Goal: Task Accomplishment & Management: Use online tool/utility

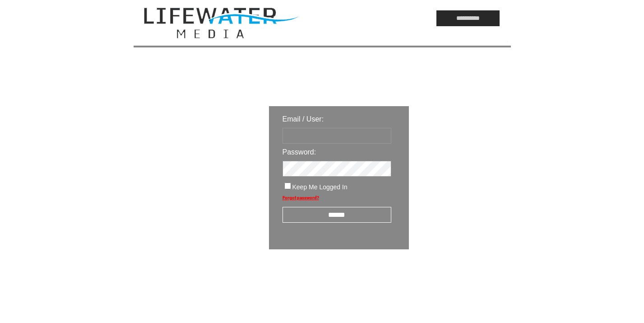
type input "*********"
click at [326, 215] on input "******" at bounding box center [337, 215] width 109 height 16
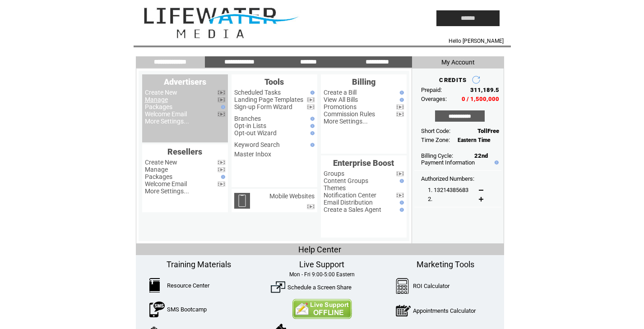
click at [153, 100] on link "Manage" at bounding box center [156, 99] width 23 height 7
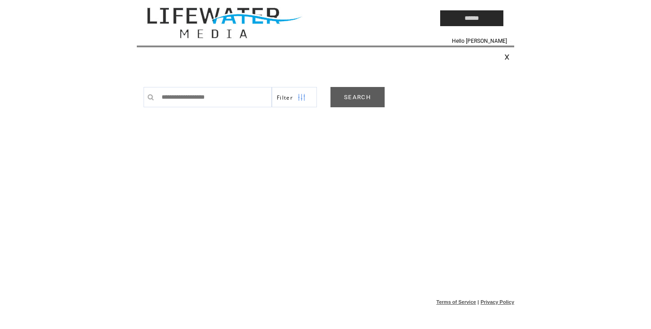
click at [352, 95] on link "SEARCH" at bounding box center [357, 97] width 54 height 20
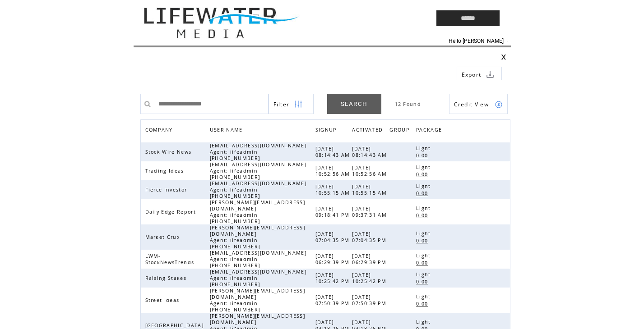
click at [525, 309] on html "**********" at bounding box center [322, 164] width 644 height 329
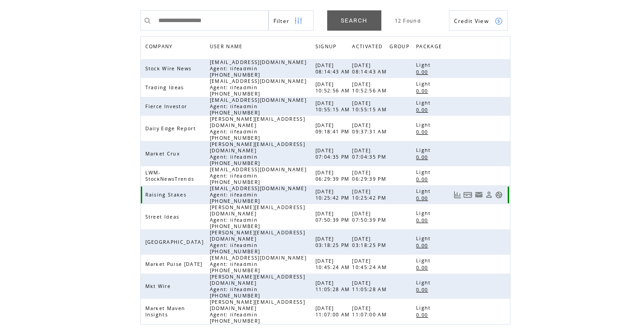
scroll to position [85, 0]
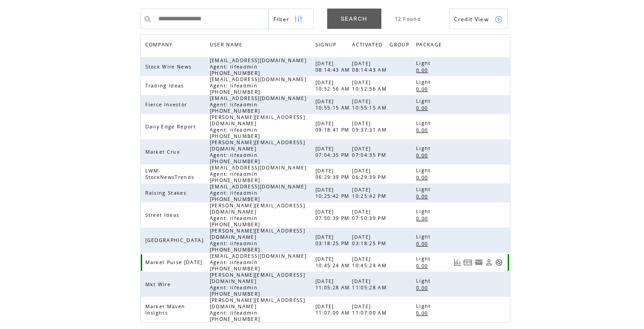
click at [498, 259] on link at bounding box center [499, 263] width 8 height 8
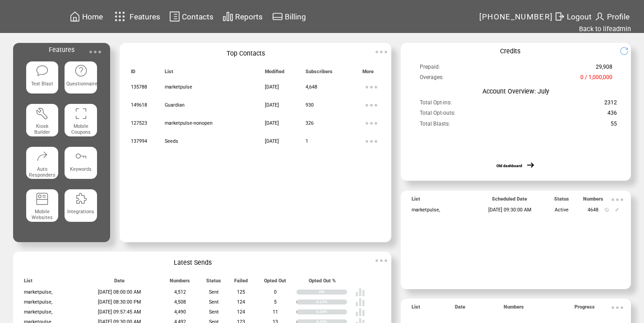
click at [94, 49] on img at bounding box center [95, 52] width 18 height 18
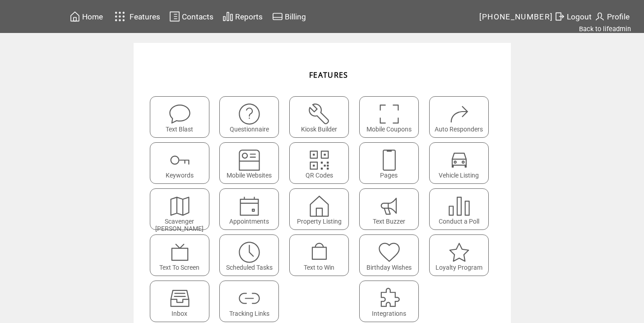
click at [255, 292] on img at bounding box center [249, 298] width 24 height 24
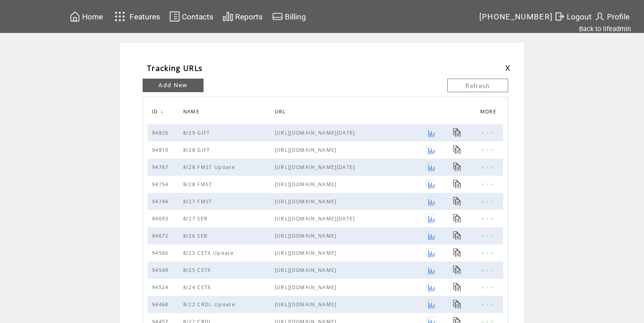
click at [183, 83] on link "Add New" at bounding box center [173, 86] width 61 height 14
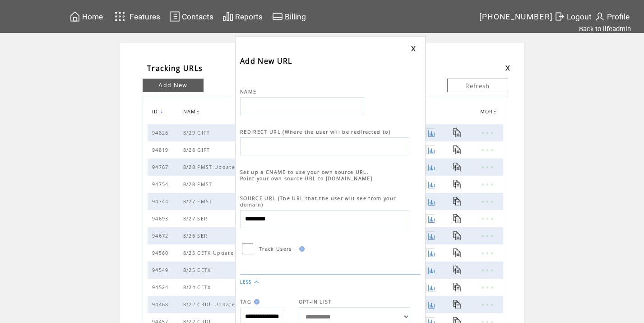
click at [251, 105] on input "text" at bounding box center [302, 106] width 124 height 18
type input "**********"
click at [292, 144] on input "text" at bounding box center [324, 146] width 169 height 18
paste input "**********"
type input "**********"
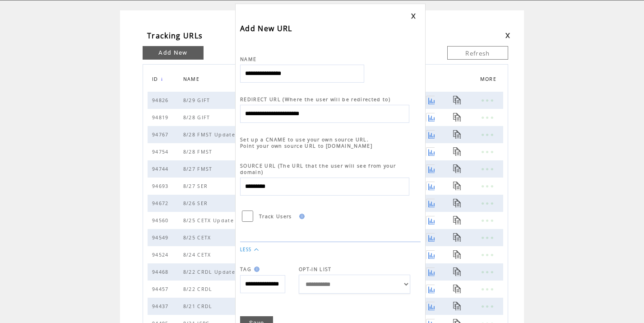
scroll to position [7, 0]
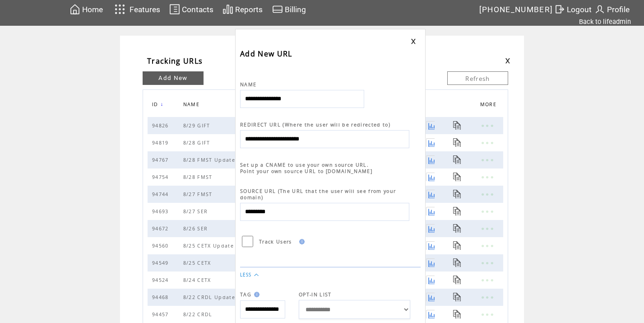
click at [288, 140] on input "**********" at bounding box center [324, 139] width 169 height 18
paste input "**********"
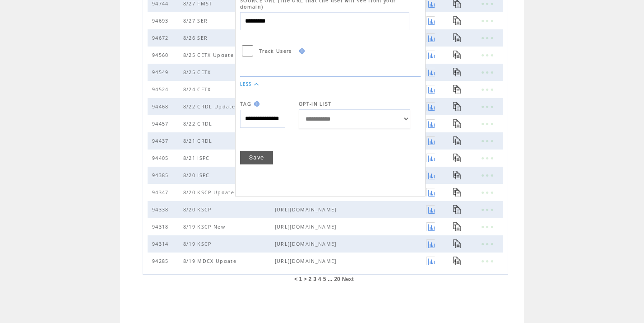
type input "**********"
click at [259, 154] on link "Save" at bounding box center [256, 158] width 33 height 14
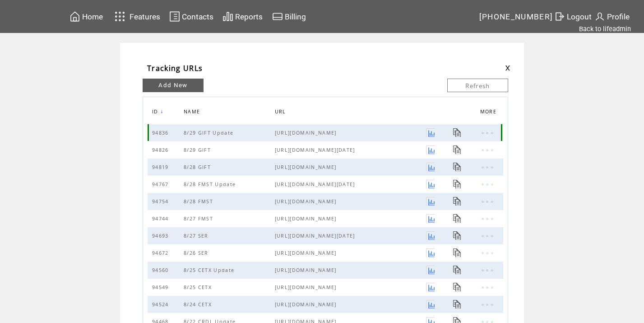
click at [459, 129] on link at bounding box center [457, 132] width 9 height 9
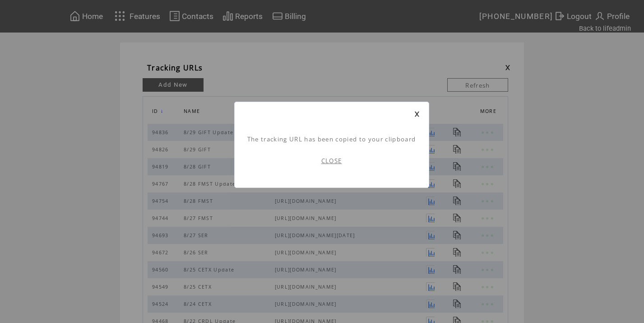
click at [338, 158] on link "CLOSE" at bounding box center [331, 161] width 21 height 8
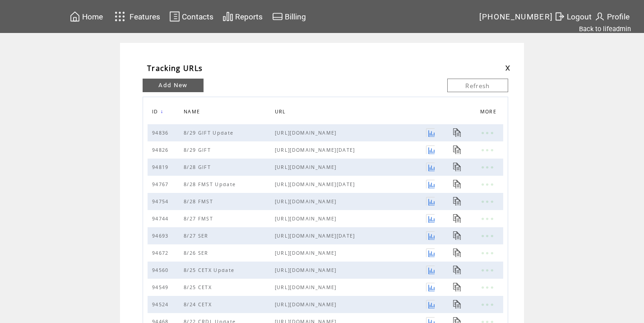
click at [510, 65] on link at bounding box center [507, 68] width 5 height 6
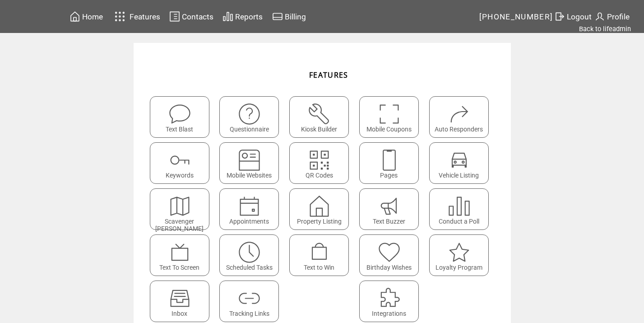
click at [192, 117] on img at bounding box center [180, 114] width 24 height 24
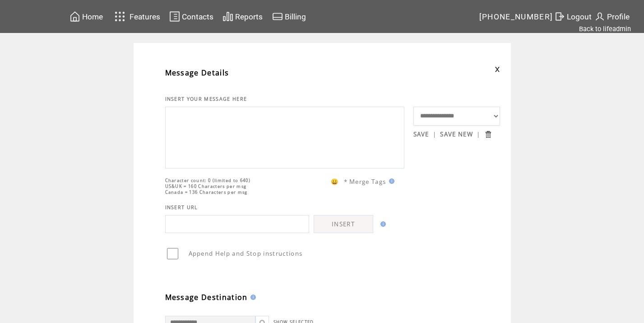
click at [310, 133] on textarea at bounding box center [284, 136] width 229 height 54
paste textarea "**********"
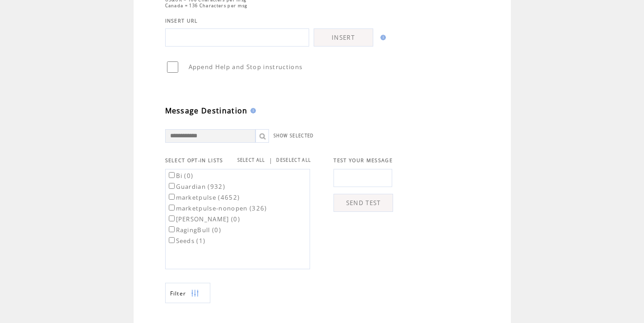
scroll to position [203, 0]
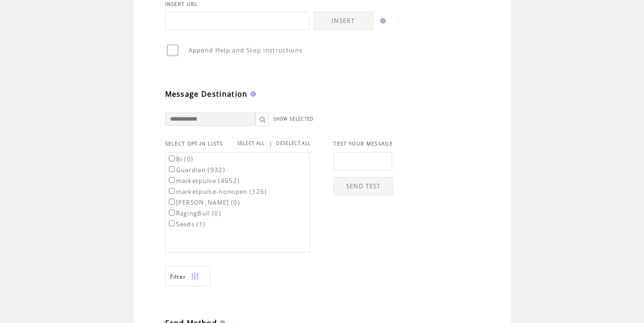
type textarea "**********"
click at [354, 168] on input "text" at bounding box center [363, 161] width 59 height 18
type input "**********"
click at [371, 195] on link "SEND TEST" at bounding box center [364, 186] width 60 height 18
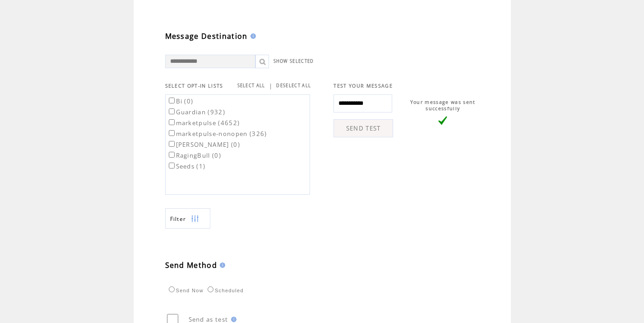
scroll to position [350, 0]
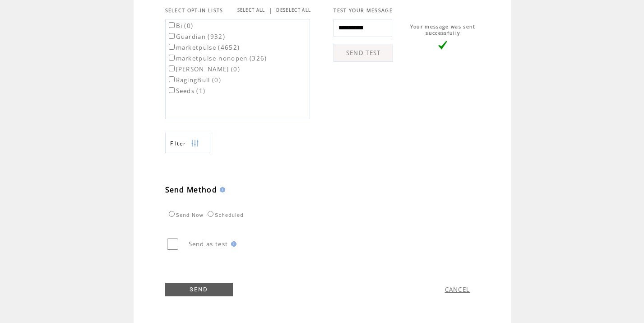
click at [214, 48] on label "marketpulse (4652)" at bounding box center [203, 47] width 73 height 8
click at [242, 216] on label "Scheduled" at bounding box center [224, 214] width 38 height 5
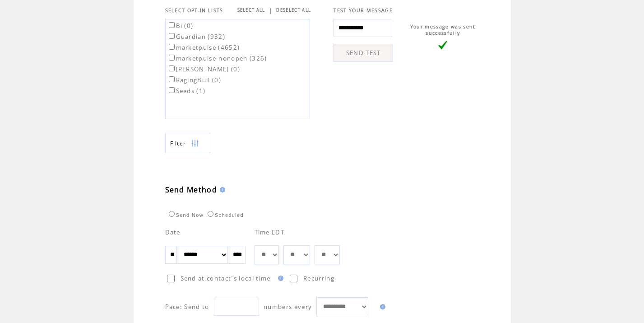
click at [279, 252] on select "** ** ** ** ** ** ** ** ** ** ** ** **" at bounding box center [267, 254] width 25 height 19
click at [200, 217] on td "Send Now" at bounding box center [185, 213] width 38 height 9
click at [203, 216] on label "Send Now" at bounding box center [185, 214] width 37 height 5
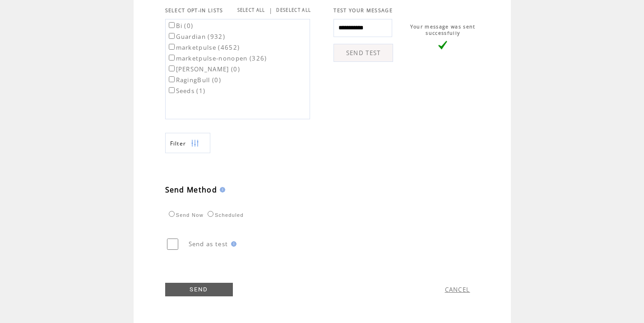
click at [217, 288] on link "SEND" at bounding box center [199, 290] width 68 height 14
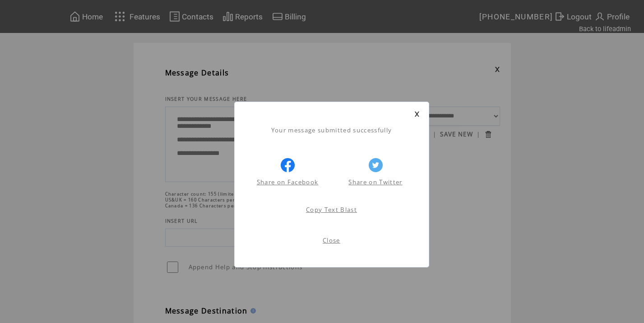
scroll to position [0, 0]
click at [330, 241] on link "Close" at bounding box center [332, 240] width 18 height 8
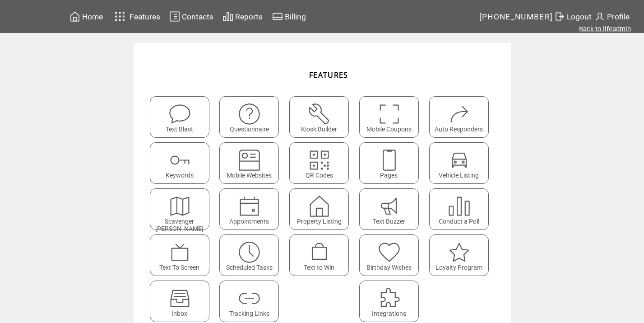
click at [603, 28] on link "Back to lifeadmin" at bounding box center [605, 29] width 52 height 8
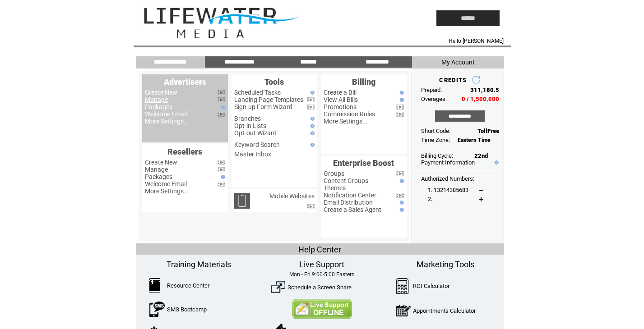
click at [157, 97] on link "Manage" at bounding box center [156, 99] width 23 height 7
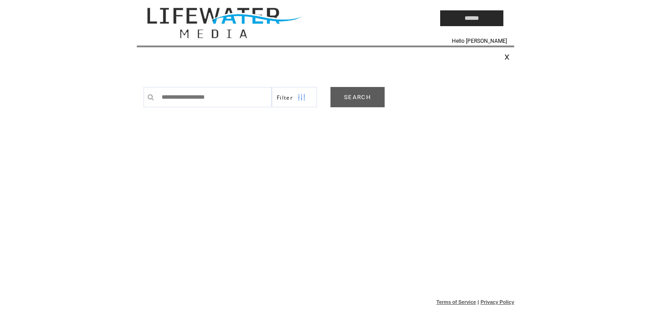
click at [349, 104] on link "SEARCH" at bounding box center [357, 97] width 54 height 20
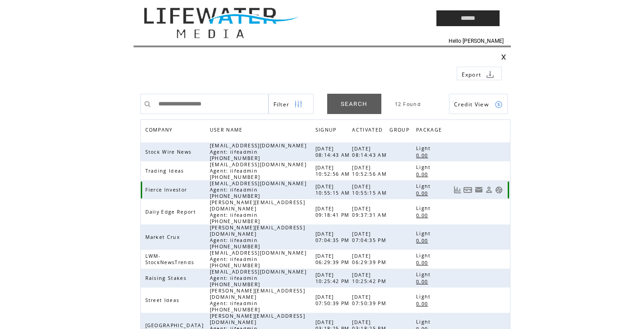
scroll to position [99, 0]
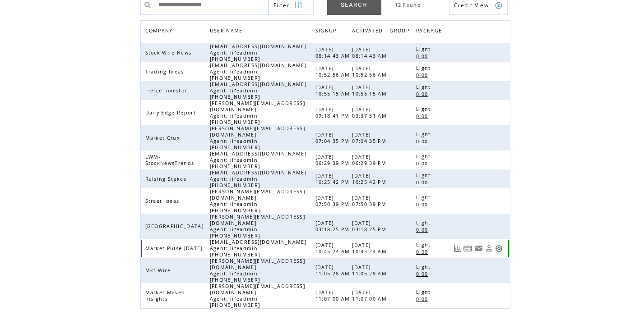
click at [499, 245] on link at bounding box center [499, 249] width 8 height 8
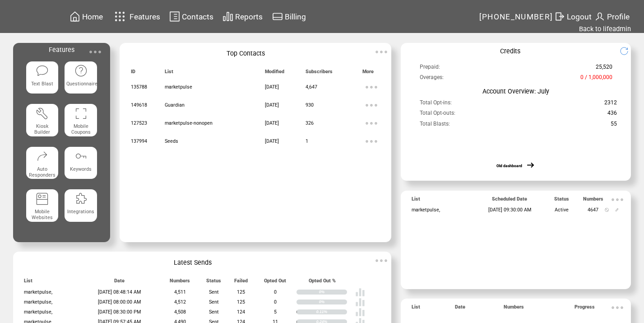
click at [99, 53] on img at bounding box center [95, 52] width 18 height 18
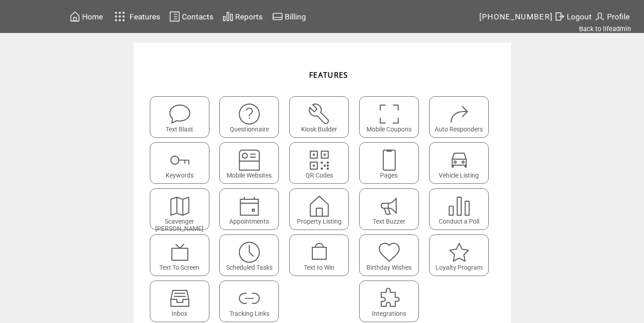
click at [249, 252] on img at bounding box center [249, 252] width 24 height 24
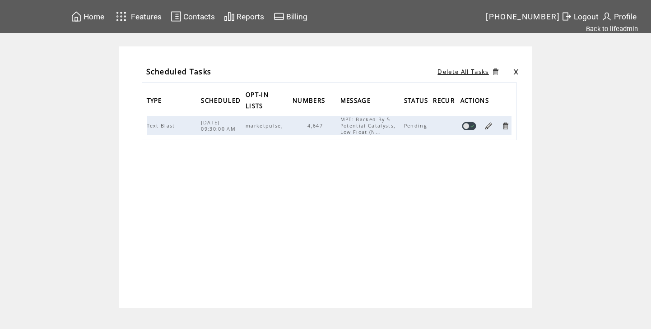
click at [505, 126] on link at bounding box center [505, 126] width 9 height 9
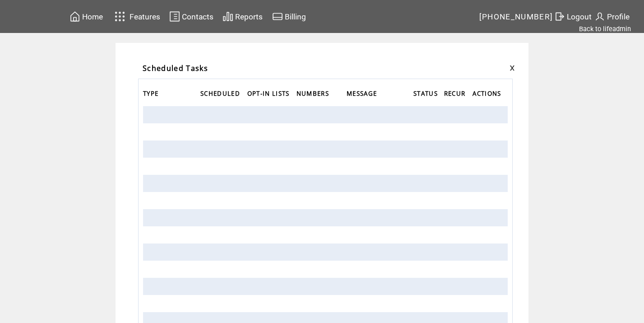
click at [621, 171] on td "Scheduled Tasks TYPE SCHEDULED OPT-IN LISTS NUMBERS MESSAGE STATUS RECUR ACTIONS" at bounding box center [322, 275] width 644 height 465
click at [514, 67] on link at bounding box center [512, 68] width 5 height 6
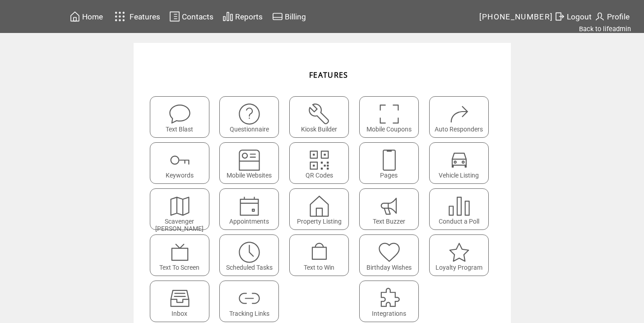
click at [604, 30] on link "Back to lifeadmin" at bounding box center [605, 29] width 52 height 8
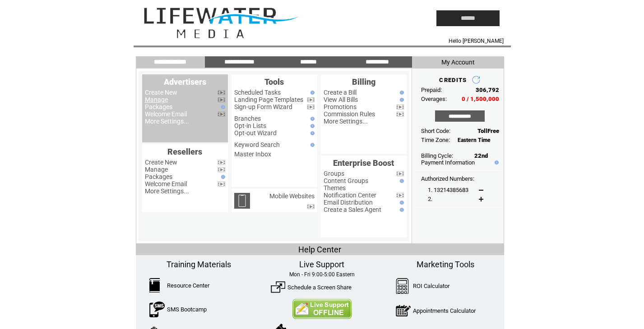
click at [156, 100] on link "Manage" at bounding box center [156, 99] width 23 height 7
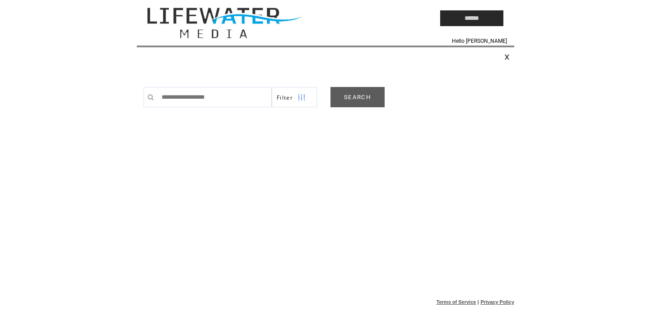
click at [356, 105] on link "SEARCH" at bounding box center [357, 97] width 54 height 20
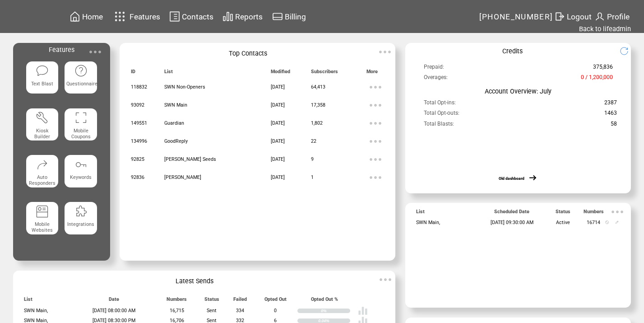
click at [91, 49] on img at bounding box center [95, 52] width 18 height 18
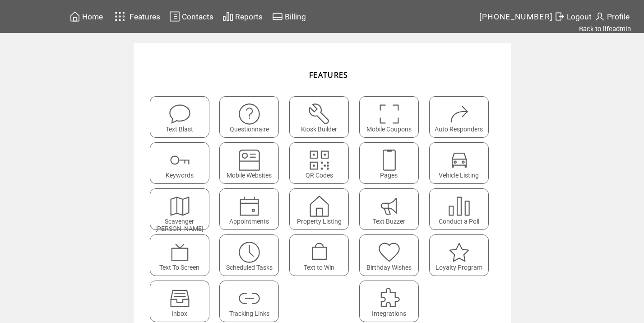
click at [251, 247] on img at bounding box center [249, 252] width 24 height 24
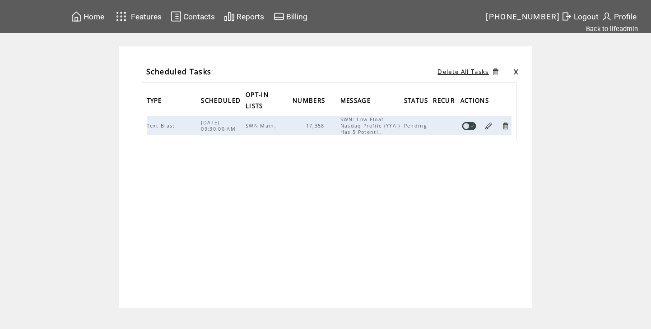
click at [504, 126] on link at bounding box center [505, 126] width 9 height 9
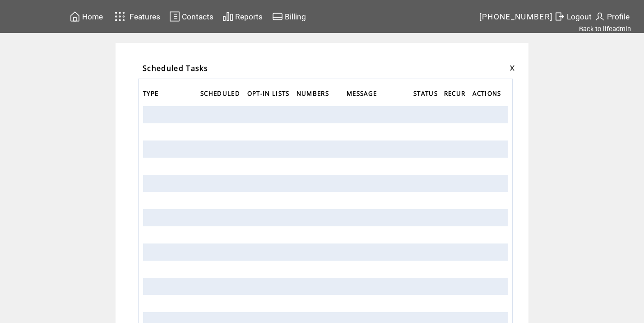
click at [515, 69] on link at bounding box center [512, 68] width 5 height 6
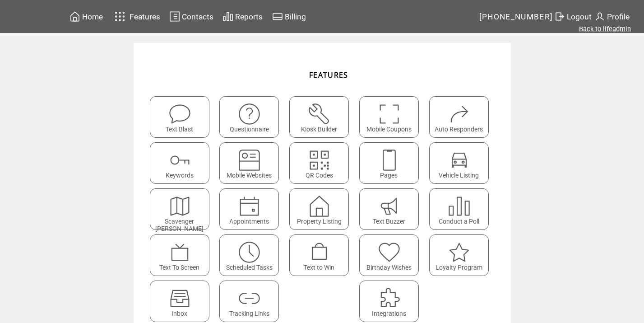
click at [595, 29] on link "Back to lifeadmin" at bounding box center [605, 29] width 52 height 8
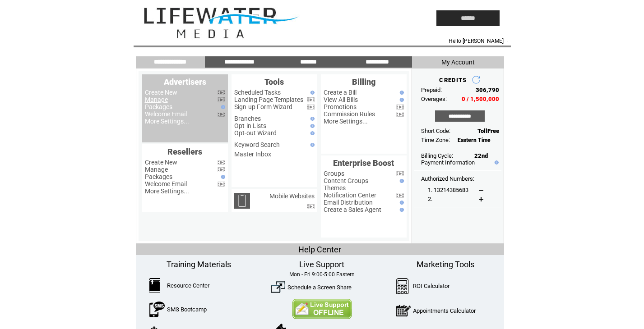
click at [157, 100] on link "Manage" at bounding box center [156, 99] width 23 height 7
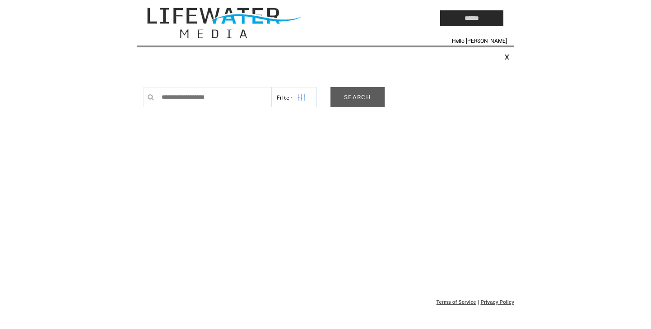
click at [362, 105] on link "SEARCH" at bounding box center [357, 97] width 54 height 20
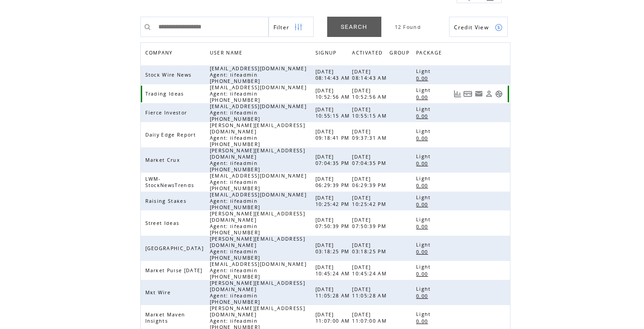
scroll to position [99, 0]
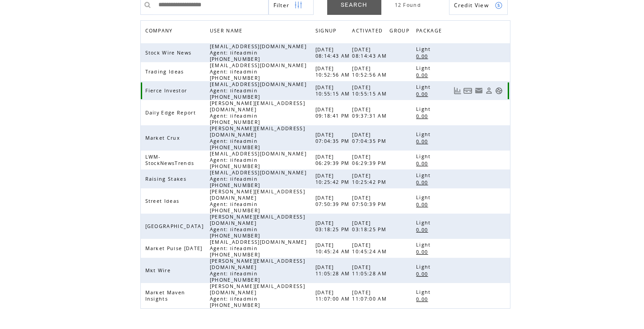
click at [500, 93] on link at bounding box center [499, 91] width 8 height 8
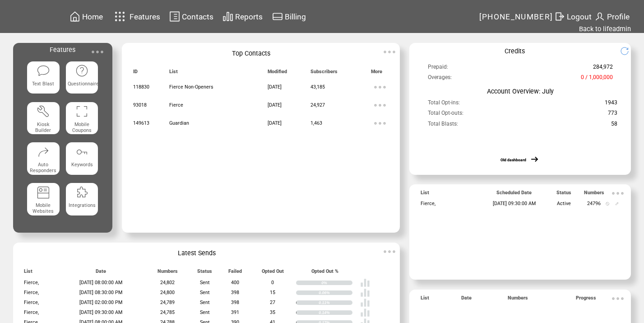
click at [91, 48] on img at bounding box center [97, 52] width 18 height 18
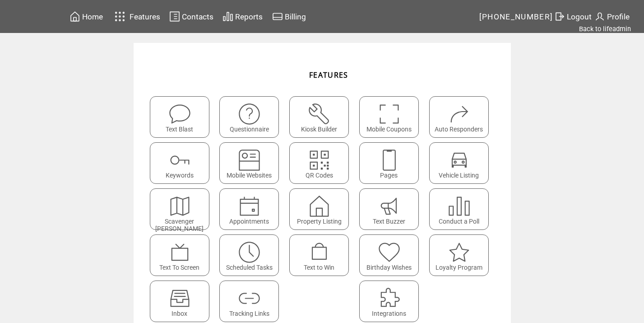
click at [253, 266] on span "Scheduled Tasks" at bounding box center [249, 267] width 46 height 7
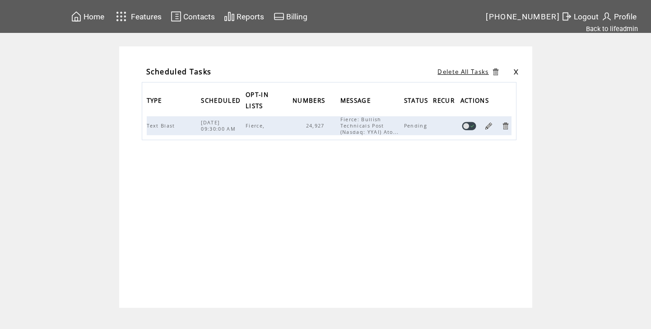
click at [505, 127] on link at bounding box center [505, 126] width 9 height 9
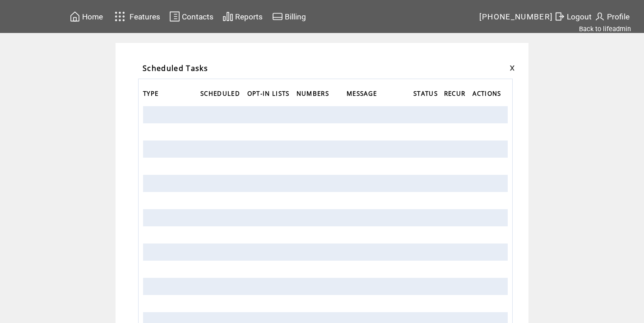
click at [103, 14] on span "Home" at bounding box center [92, 16] width 21 height 9
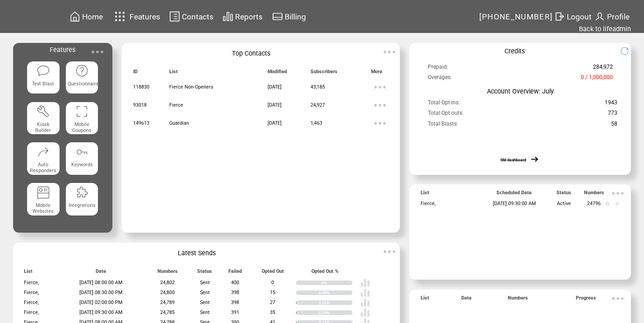
click at [583, 15] on span "Logout" at bounding box center [579, 16] width 25 height 9
